Goal: Information Seeking & Learning: Learn about a topic

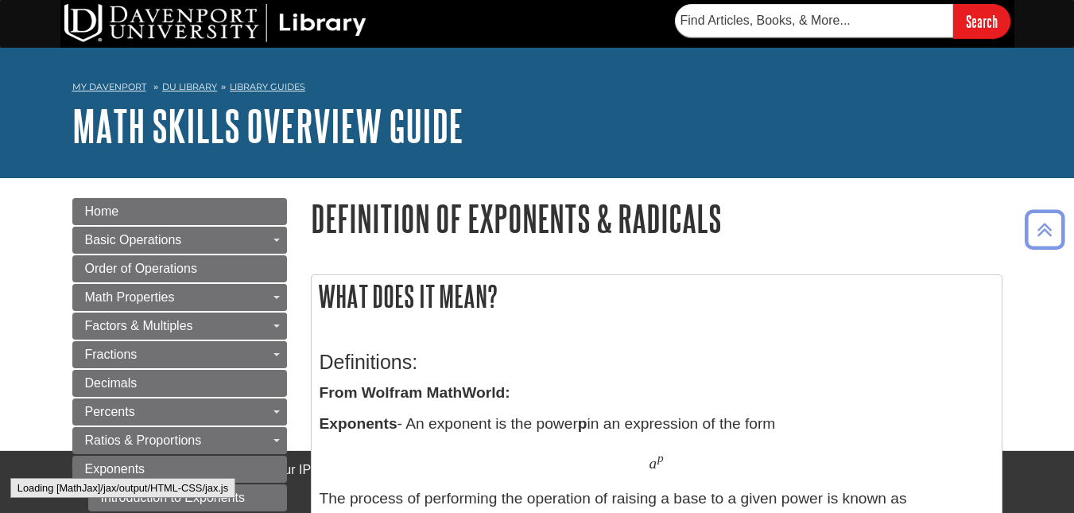
scroll to position [557, 0]
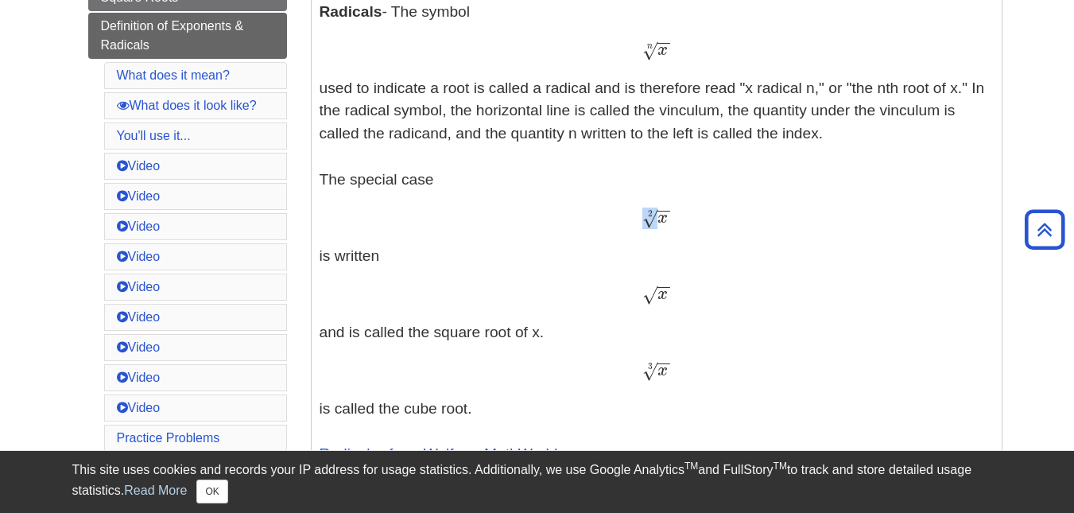
drag, startPoint x: 646, startPoint y: 226, endPoint x: 656, endPoint y: 227, distance: 10.5
click at [656, 227] on span "√" at bounding box center [649, 217] width 15 height 21
click at [698, 229] on p "Exponents - An exponent is the power p in an expression of the form a p a p The…" at bounding box center [656, 297] width 674 height 884
click at [613, 311] on p "Exponents - An exponent is the power p in an expression of the form a p a p The…" at bounding box center [656, 297] width 674 height 884
click at [655, 296] on span "√" at bounding box center [649, 294] width 15 height 21
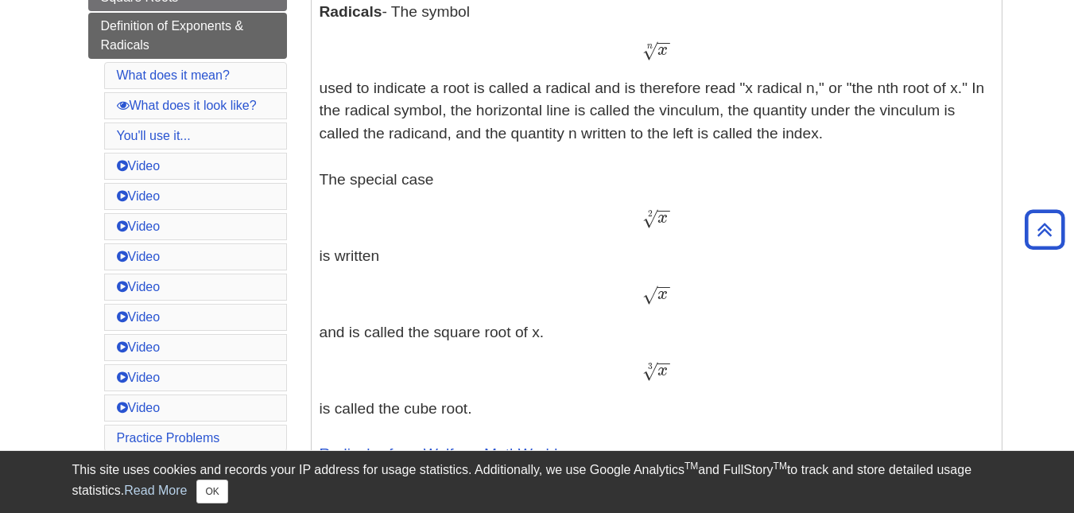
click at [691, 277] on p "Exponents - An exponent is the power p in an expression of the form a p a p The…" at bounding box center [656, 297] width 674 height 884
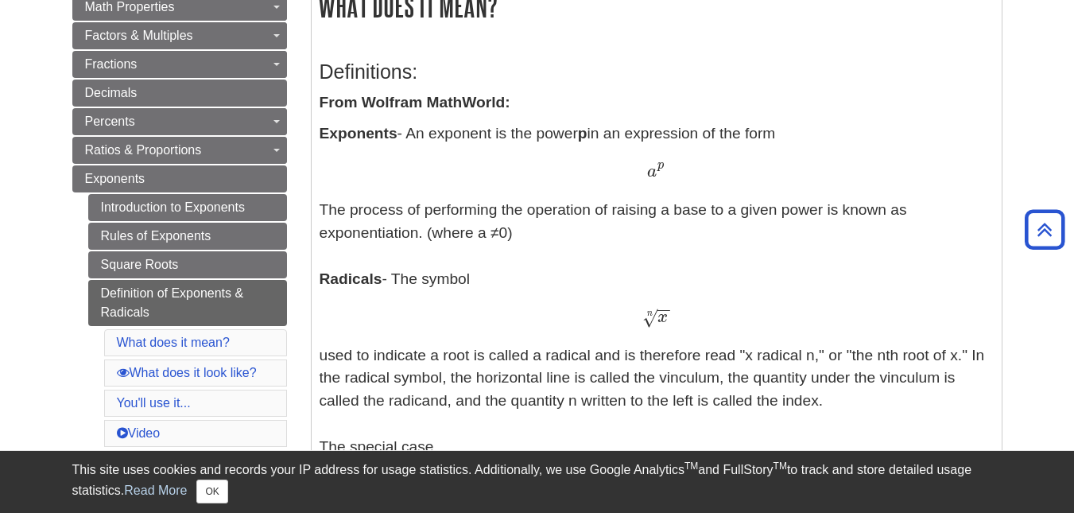
scroll to position [319, 0]
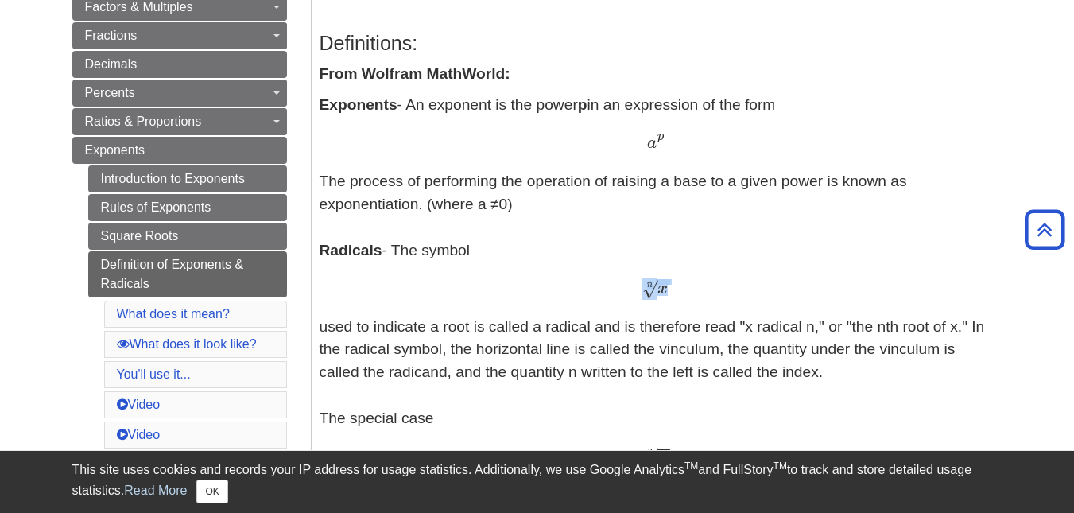
drag, startPoint x: 672, startPoint y: 281, endPoint x: 662, endPoint y: 290, distance: 14.1
click at [662, 290] on div "x − − √ n x n" at bounding box center [656, 288] width 674 height 23
copy span "x − − √ n"
